Goal: Task Accomplishment & Management: Manage account settings

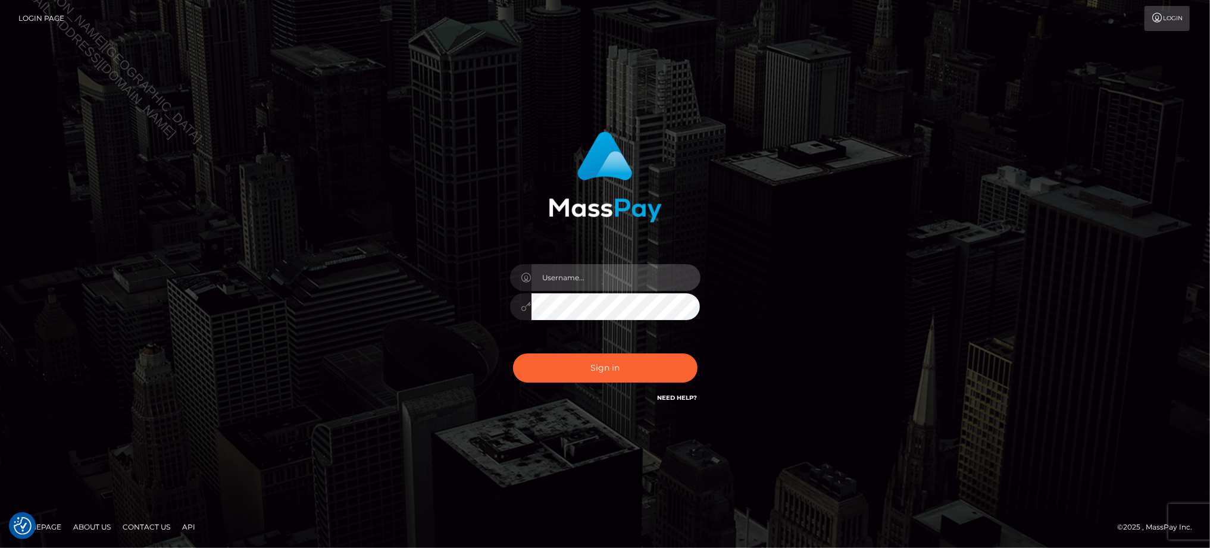
type input "Jiecel"
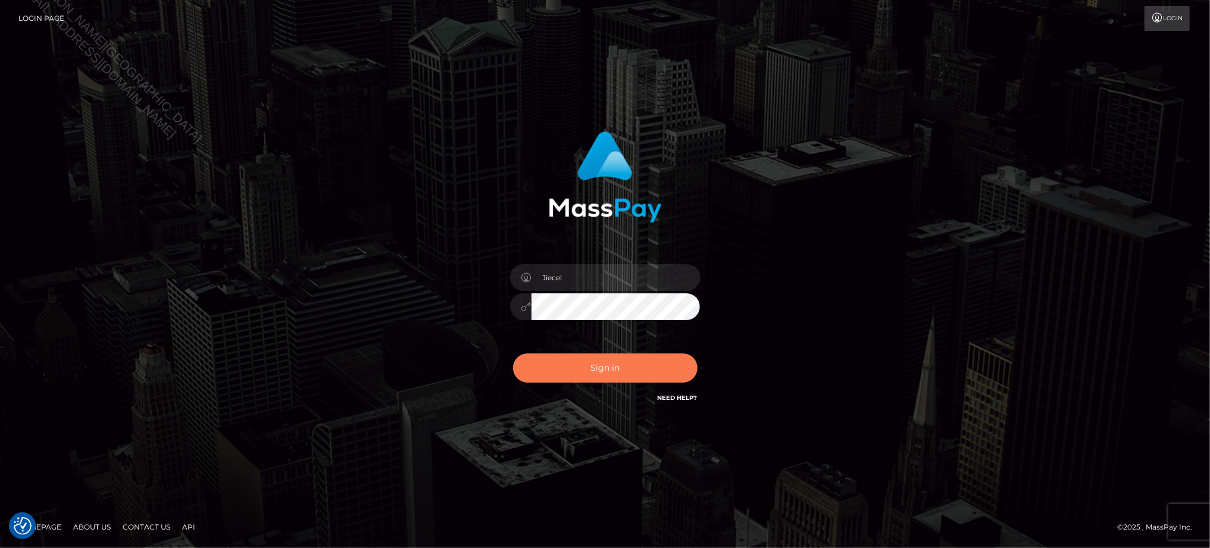
drag, startPoint x: 50, startPoint y: 238, endPoint x: 634, endPoint y: 361, distance: 596.4
click at [50, 238] on div "Jiecel Sign in" at bounding box center [605, 273] width 1210 height 481
click at [614, 367] on button "Sign in" at bounding box center [605, 367] width 184 height 29
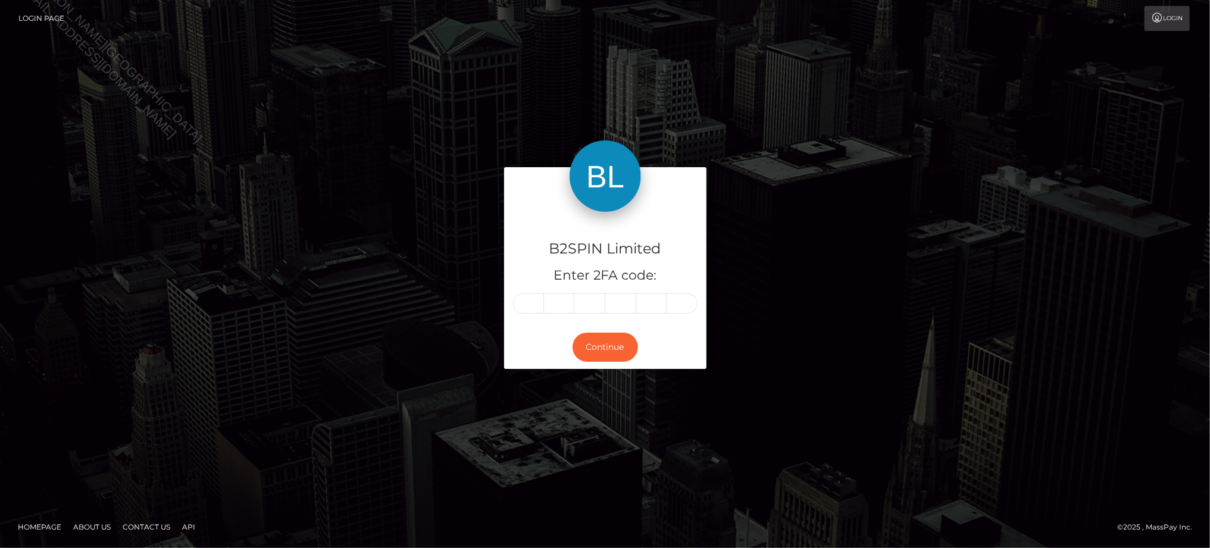
type input "1"
type input "2"
type input "8"
type input "2"
type input "0"
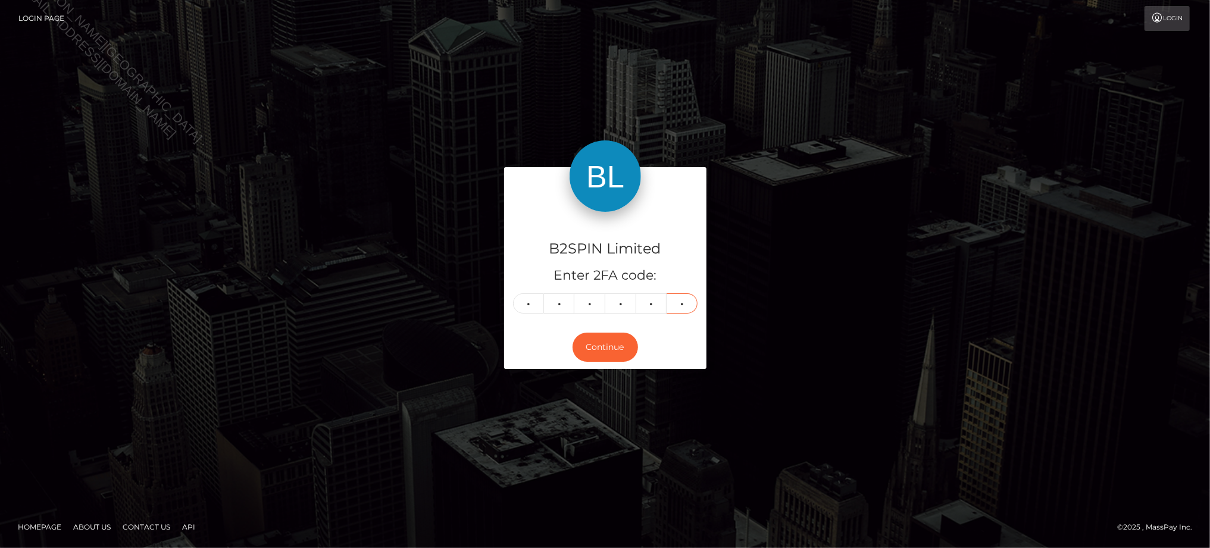
type input "8"
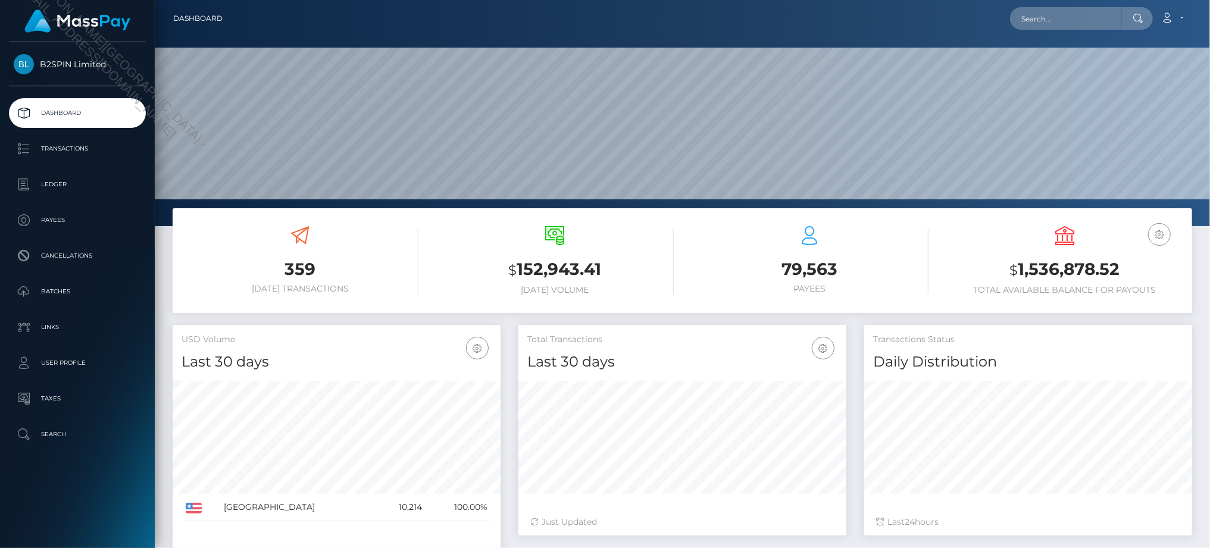
scroll to position [211, 328]
click at [929, 227] on div "79,563 Payees" at bounding box center [809, 262] width 255 height 90
click at [82, 151] on p "Transactions" at bounding box center [77, 149] width 127 height 18
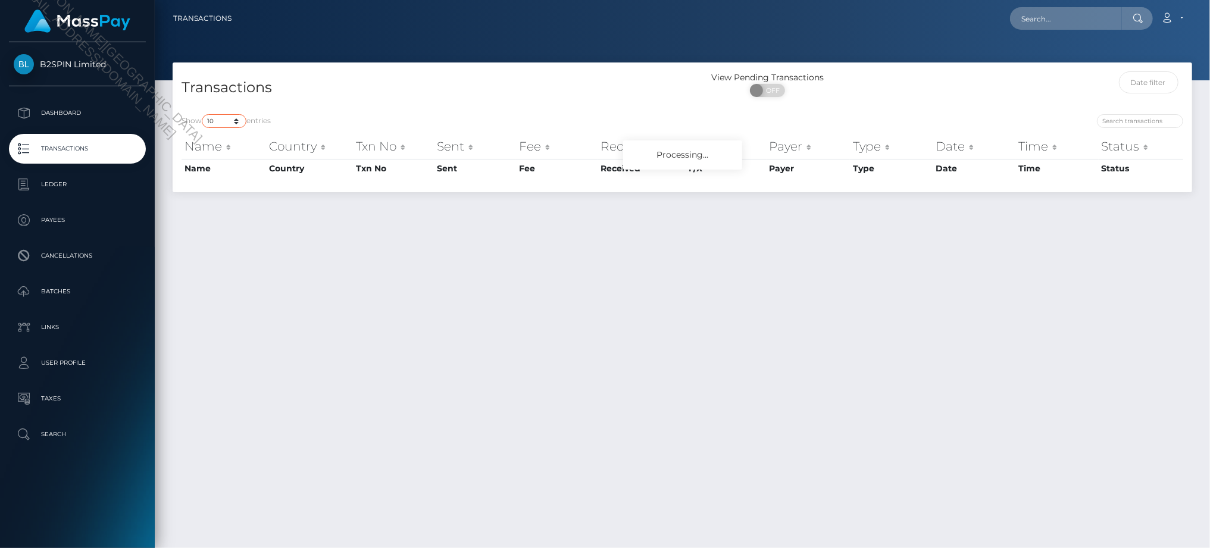
click at [220, 117] on select "10 25 50 100 250 500 1,000 3,500" at bounding box center [224, 121] width 45 height 14
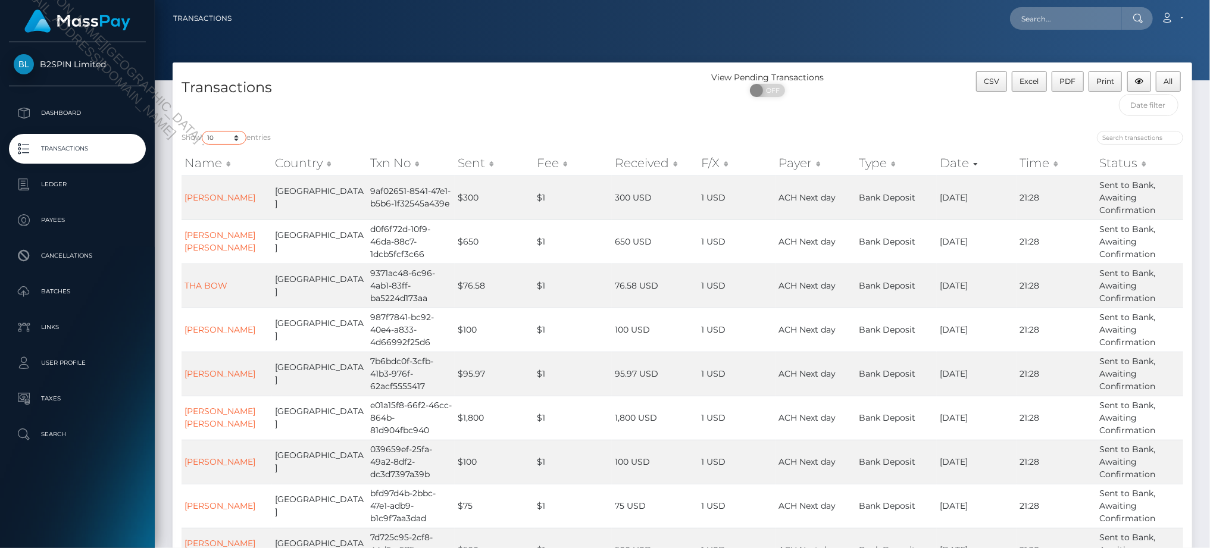
select select "3500"
click at [203, 131] on select "10 25 50 100 250 500 1,000 3,500" at bounding box center [224, 138] width 45 height 14
click at [778, 90] on span "OFF" at bounding box center [771, 90] width 30 height 13
checkbox input "true"
click at [1026, 79] on span "Excel" at bounding box center [1029, 81] width 19 height 9
